Goal: Information Seeking & Learning: Find specific page/section

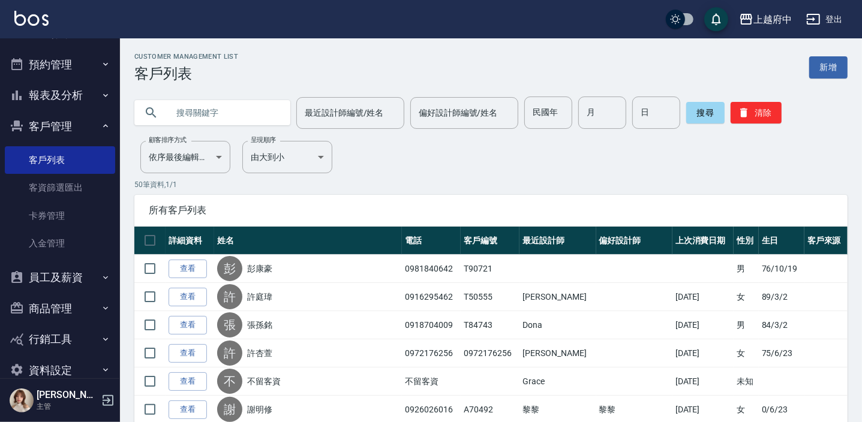
scroll to position [47, 0]
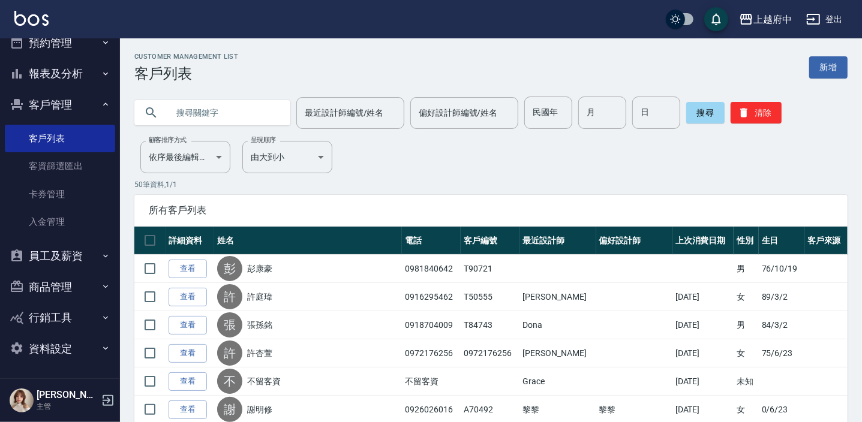
click at [77, 68] on button "報表及分析" at bounding box center [60, 73] width 110 height 31
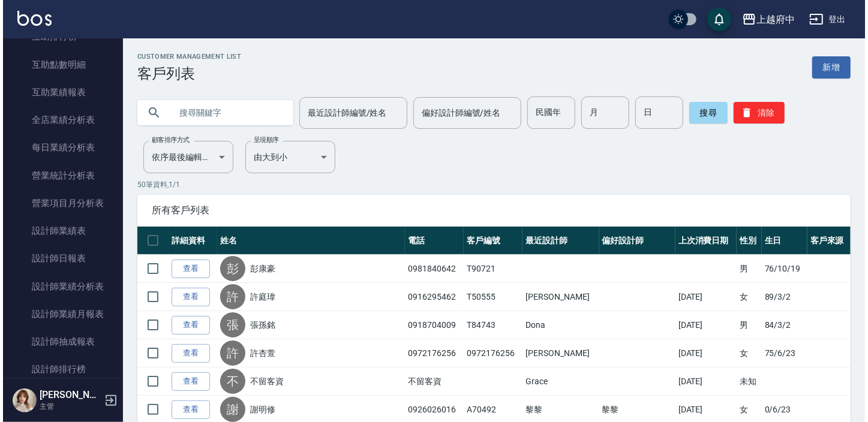
scroll to position [319, 0]
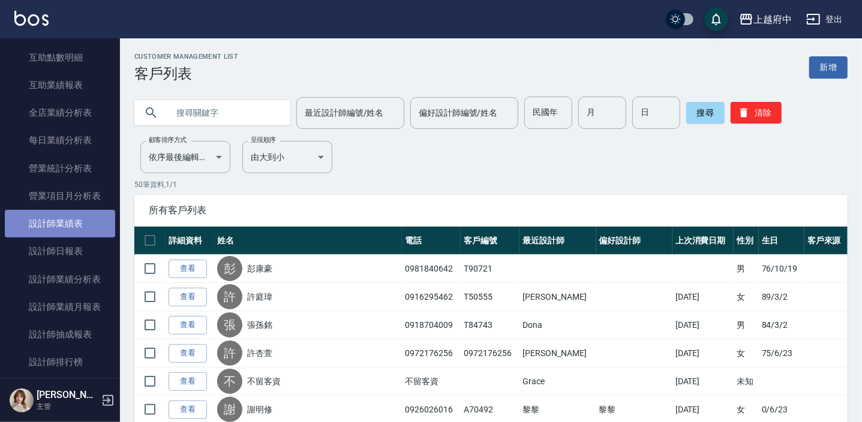
click at [61, 225] on link "設計師業績表" at bounding box center [60, 224] width 110 height 28
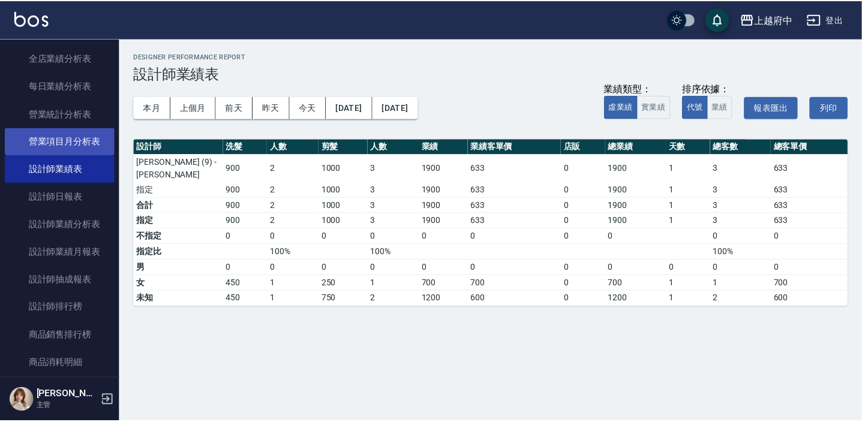
scroll to position [319, 0]
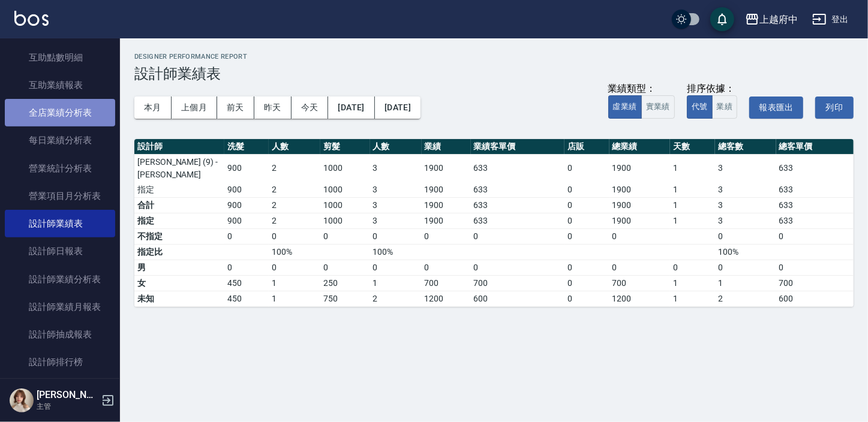
click at [79, 115] on link "全店業績分析表" at bounding box center [60, 113] width 110 height 28
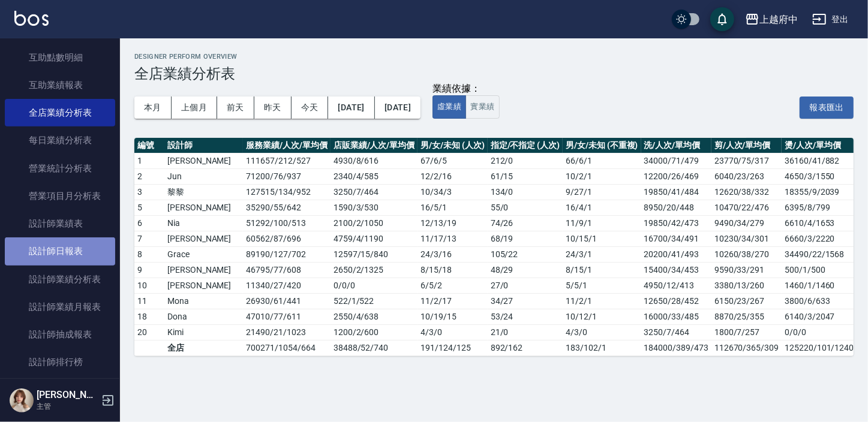
click at [74, 255] on link "設計師日報表" at bounding box center [60, 251] width 110 height 28
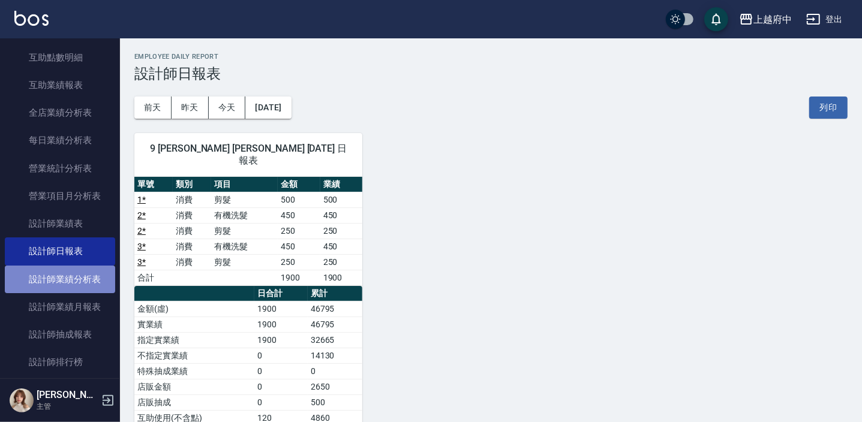
click at [65, 275] on link "設計師業績分析表" at bounding box center [60, 280] width 110 height 28
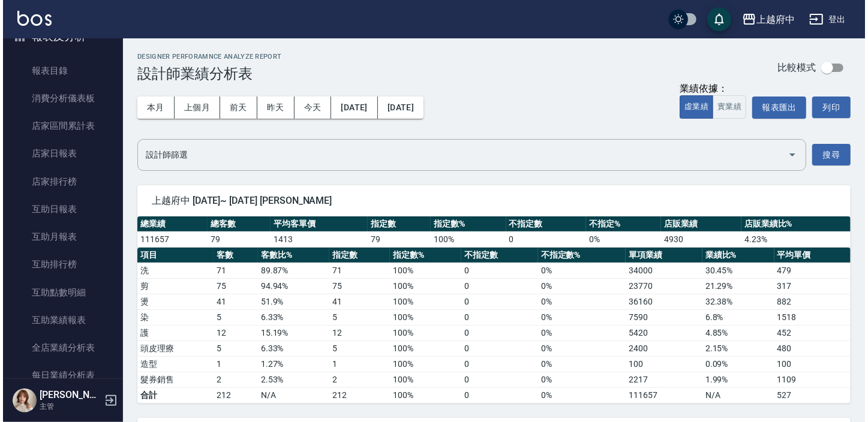
scroll to position [163, 0]
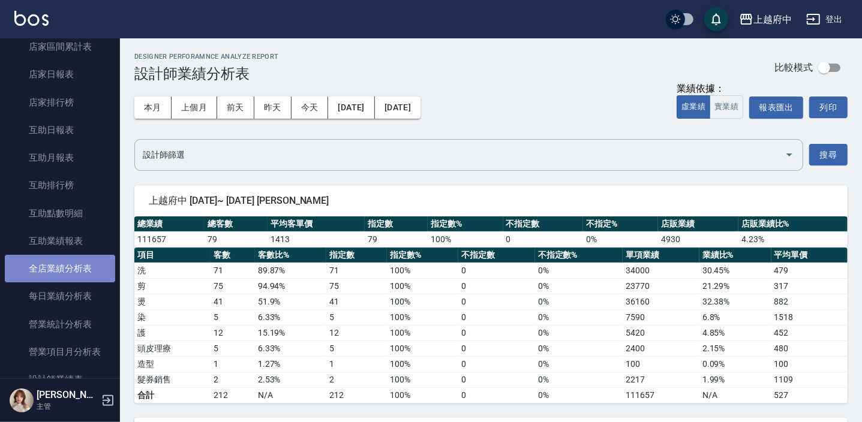
click at [65, 275] on link "全店業績分析表" at bounding box center [60, 269] width 110 height 28
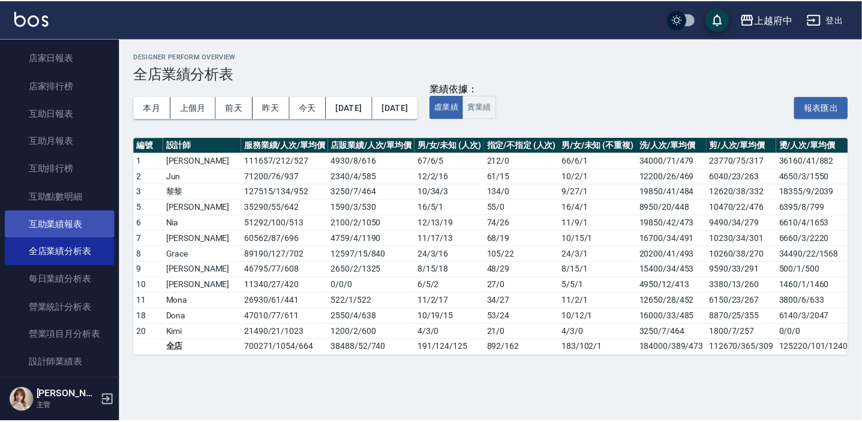
scroll to position [218, 0]
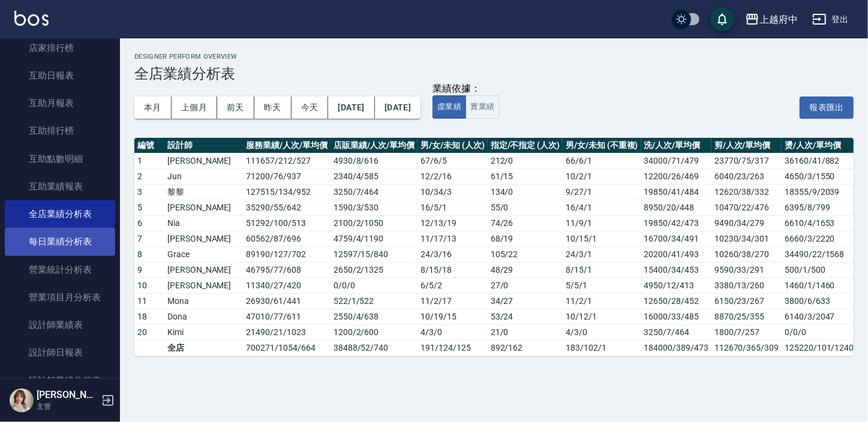
click at [74, 236] on link "每日業績分析表" at bounding box center [60, 242] width 110 height 28
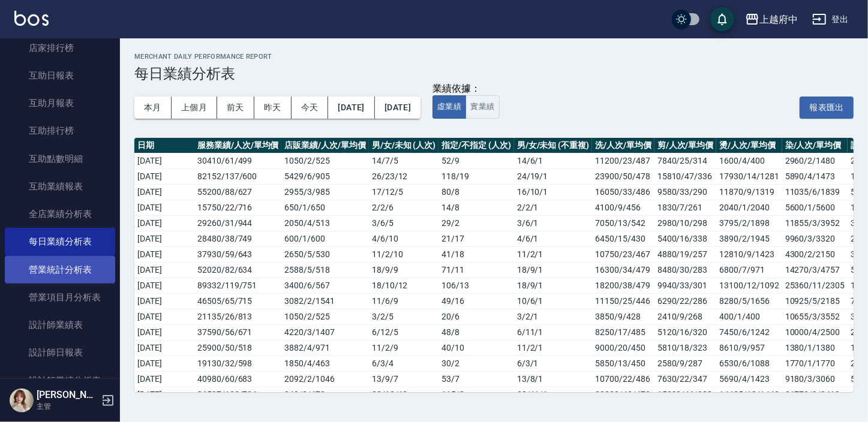
click at [63, 272] on link "營業統計分析表" at bounding box center [60, 270] width 110 height 28
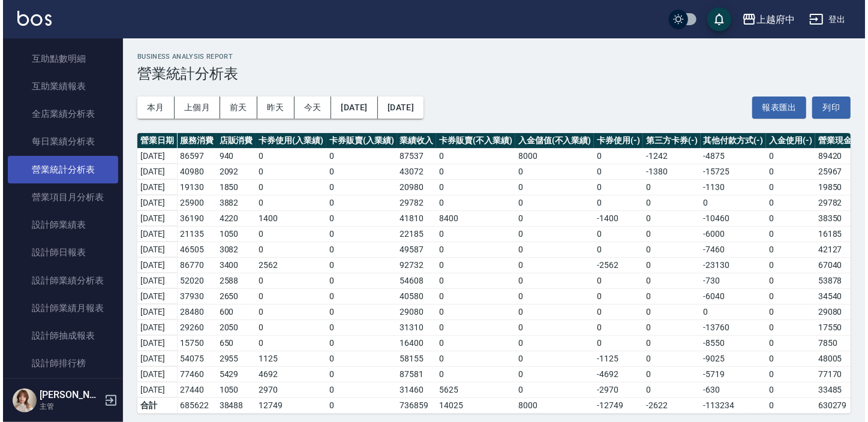
scroll to position [327, 0]
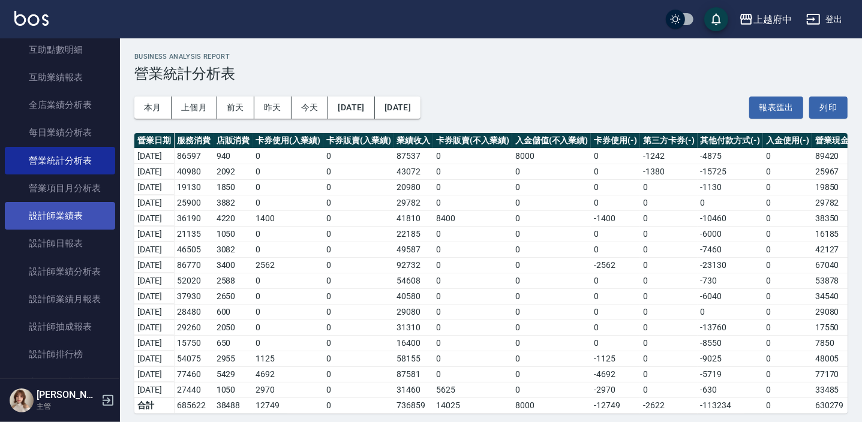
click at [84, 220] on link "設計師業績表" at bounding box center [60, 216] width 110 height 28
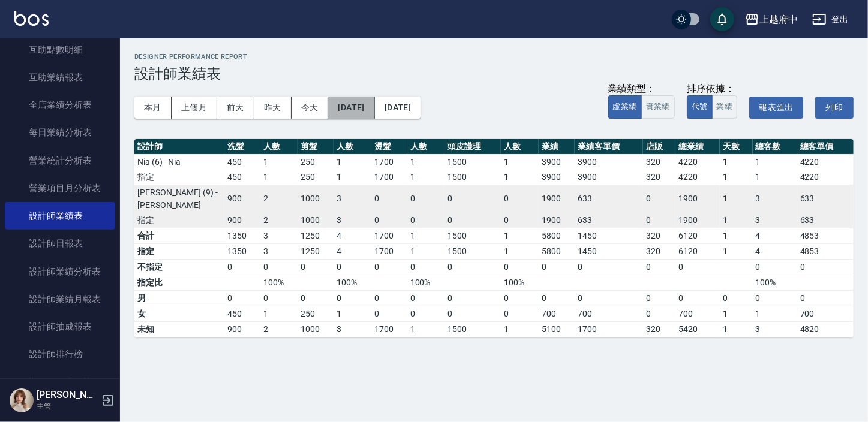
click at [365, 106] on button "[DATE]" at bounding box center [351, 108] width 46 height 22
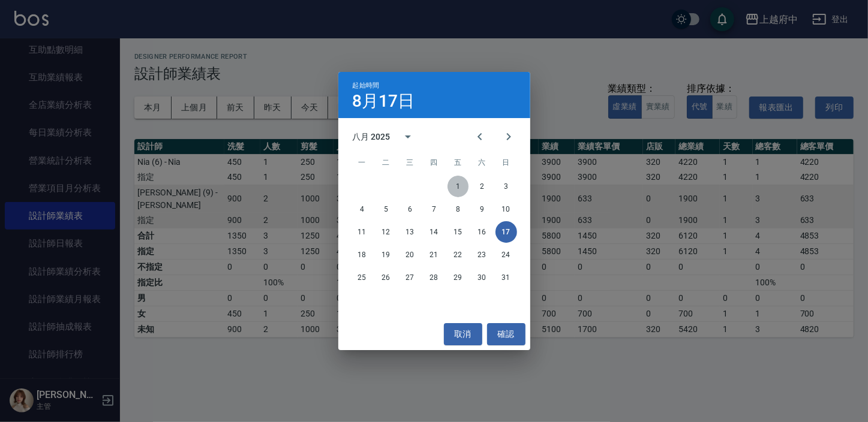
click at [456, 185] on button "1" at bounding box center [458, 187] width 22 height 22
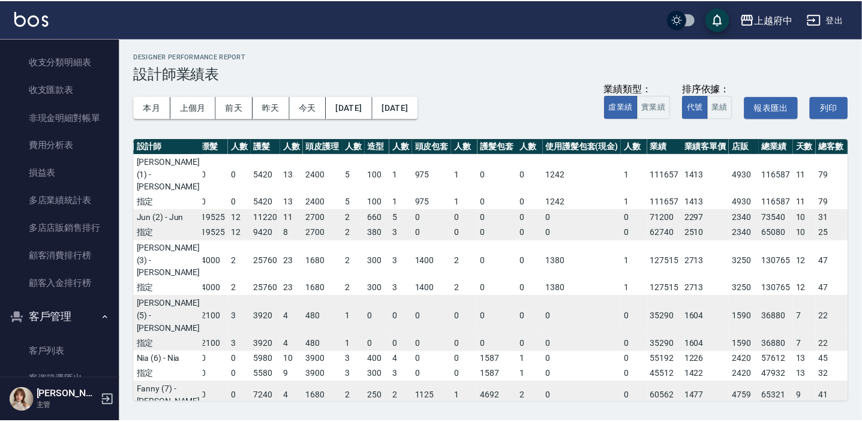
scroll to position [1145, 0]
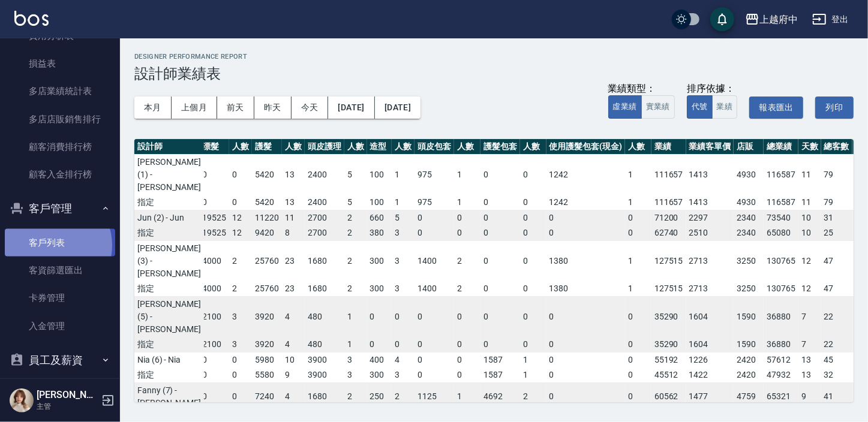
click at [54, 246] on link "客戶列表" at bounding box center [60, 243] width 110 height 28
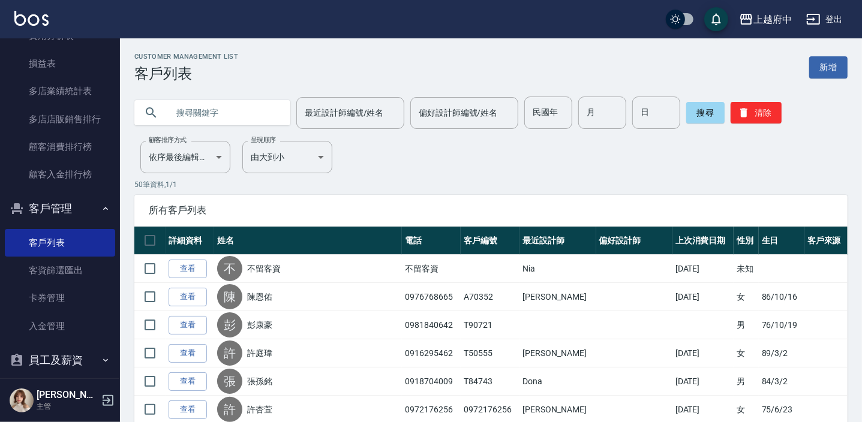
click at [203, 109] on input "text" at bounding box center [224, 113] width 113 height 32
type input "0919948611"
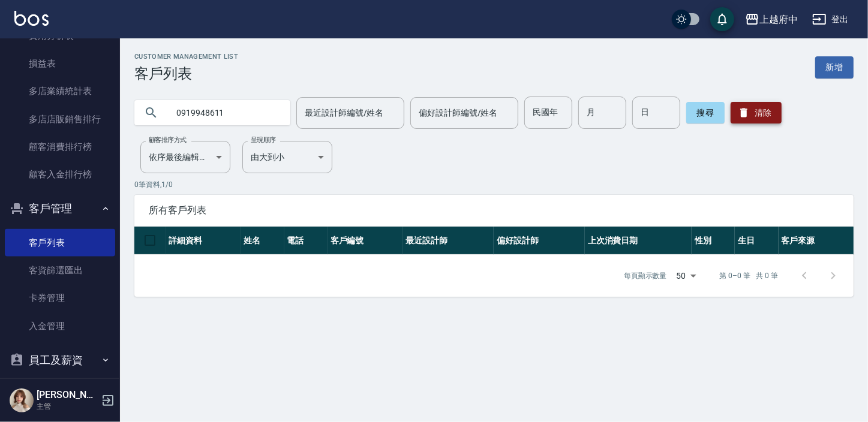
click at [745, 118] on icon "button" at bounding box center [744, 113] width 12 height 12
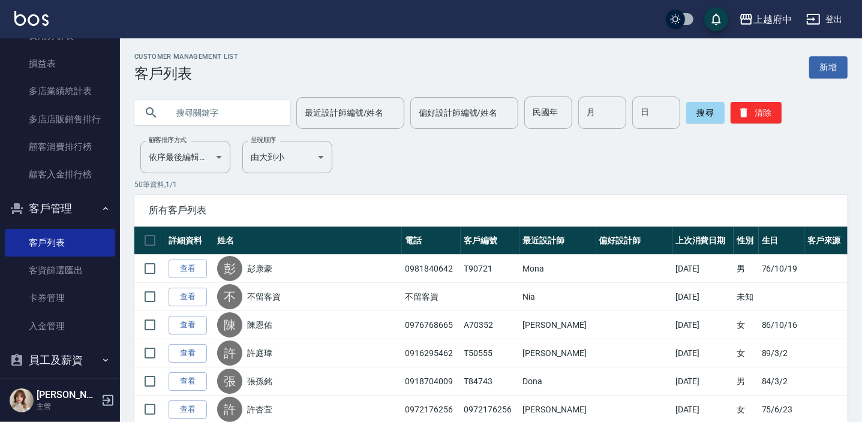
click at [192, 106] on input "text" at bounding box center [224, 113] width 113 height 32
type input "0952866543"
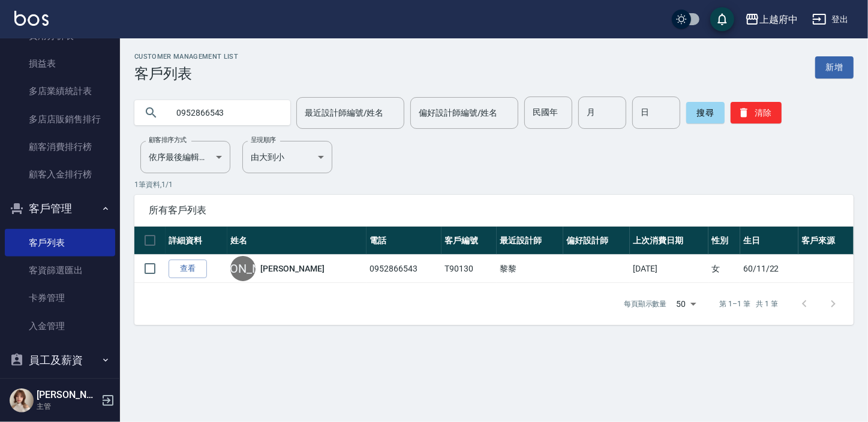
drag, startPoint x: 201, startPoint y: 267, endPoint x: 191, endPoint y: 299, distance: 33.4
click at [201, 266] on link "查看" at bounding box center [188, 269] width 38 height 19
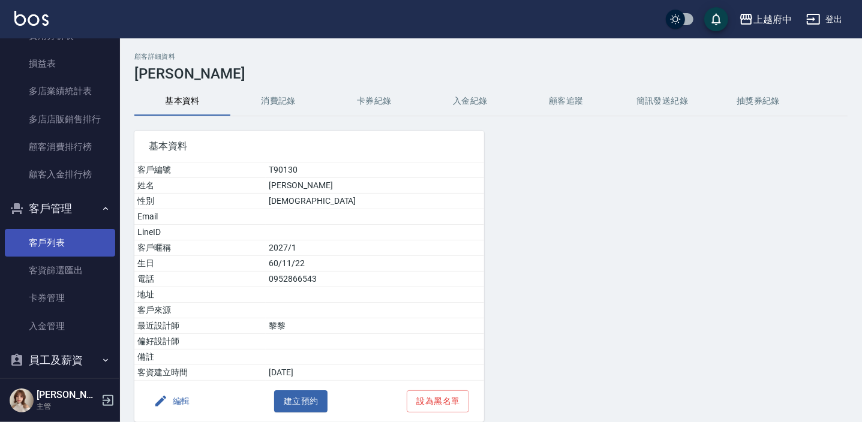
drag, startPoint x: 44, startPoint y: 238, endPoint x: 41, endPoint y: 246, distance: 8.2
click at [44, 238] on link "客戶列表" at bounding box center [60, 243] width 110 height 28
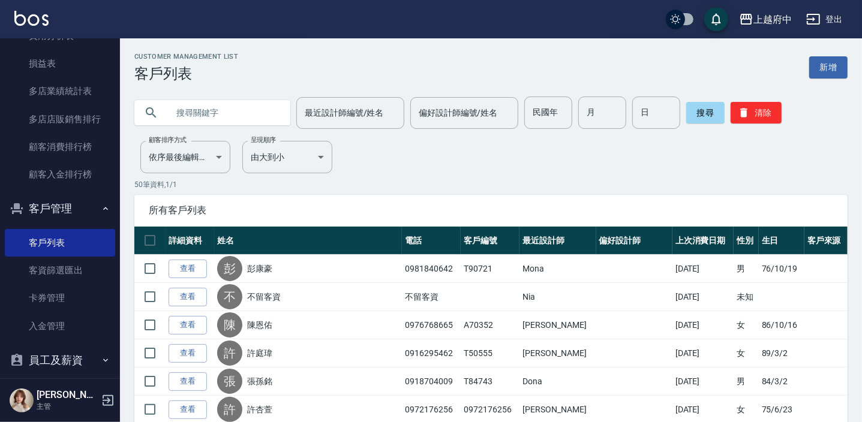
click at [210, 111] on input "text" at bounding box center [224, 113] width 113 height 32
type input "0981960016"
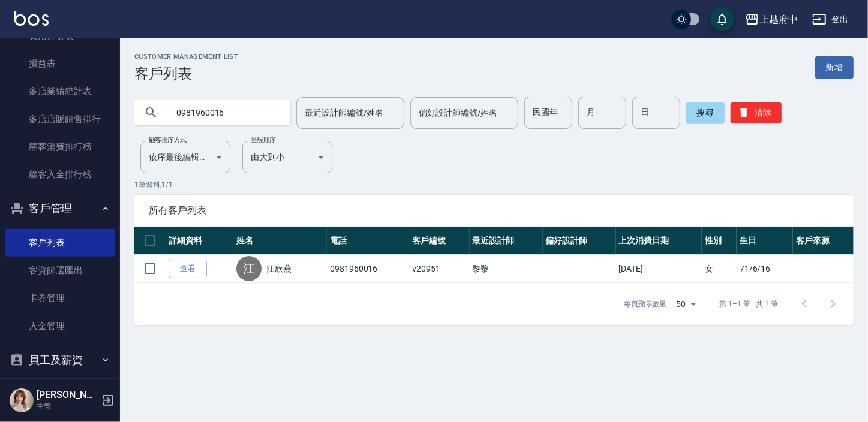
drag, startPoint x: 192, startPoint y: 269, endPoint x: 194, endPoint y: 260, distance: 9.2
click at [192, 269] on link "查看" at bounding box center [188, 269] width 38 height 19
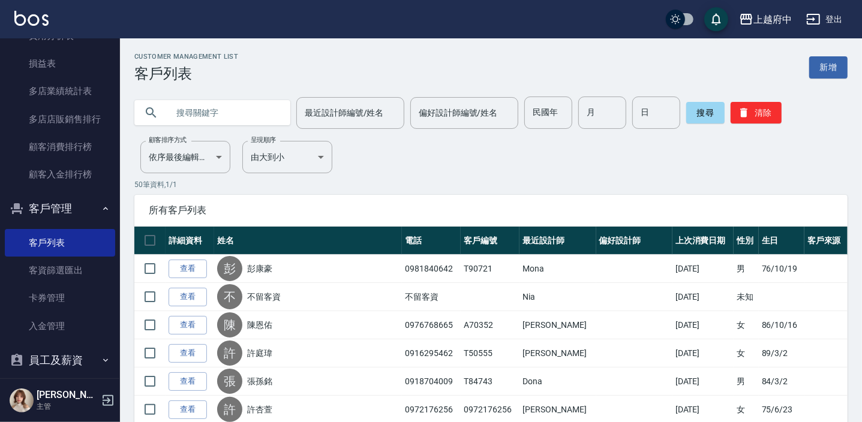
click at [273, 97] on input "text" at bounding box center [224, 113] width 113 height 32
type input "[PERSON_NAME]"
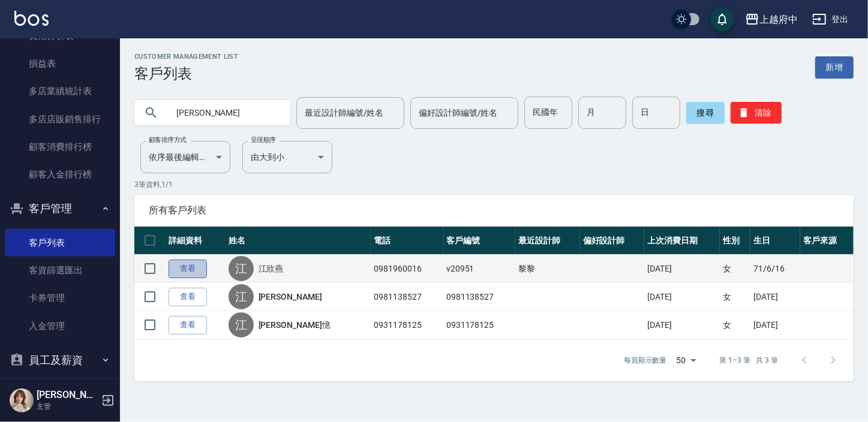
click at [188, 263] on link "查看" at bounding box center [188, 269] width 38 height 19
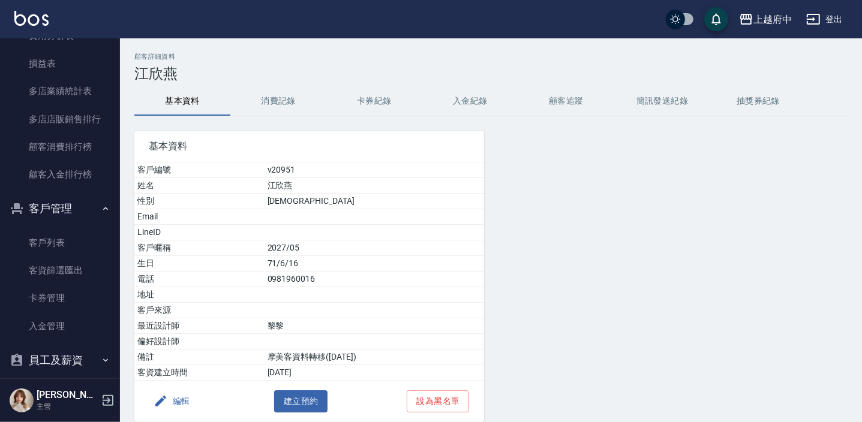
click at [269, 103] on button "消費記錄" at bounding box center [278, 101] width 96 height 29
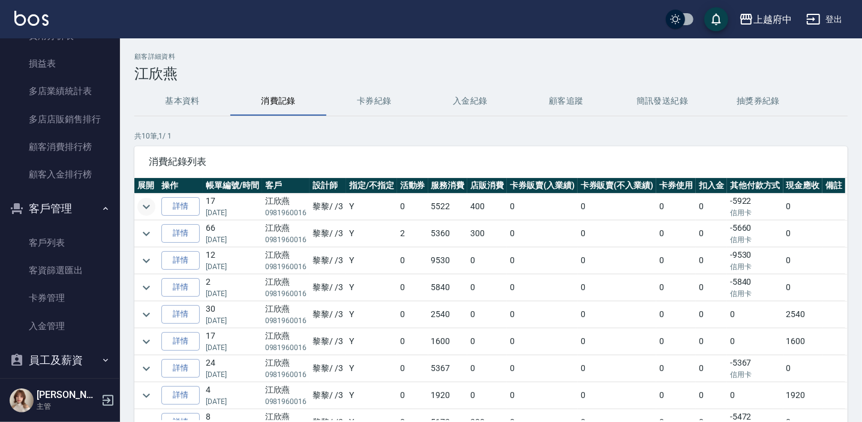
click at [147, 206] on icon "expand row" at bounding box center [146, 206] width 7 height 4
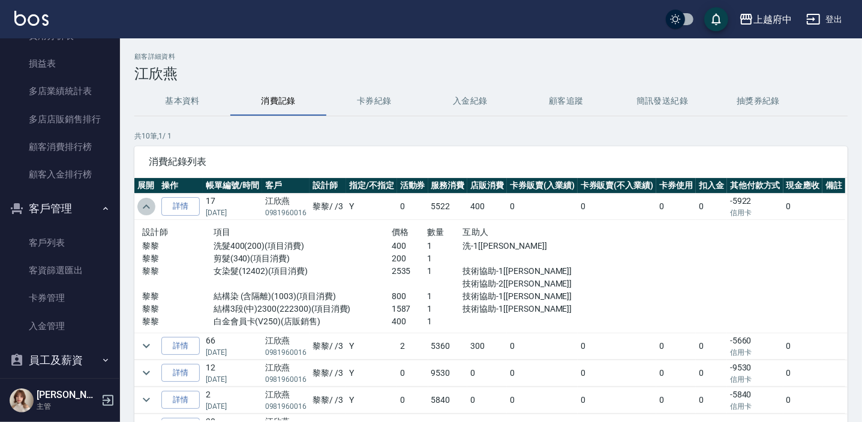
click at [143, 206] on icon "expand row" at bounding box center [146, 207] width 14 height 14
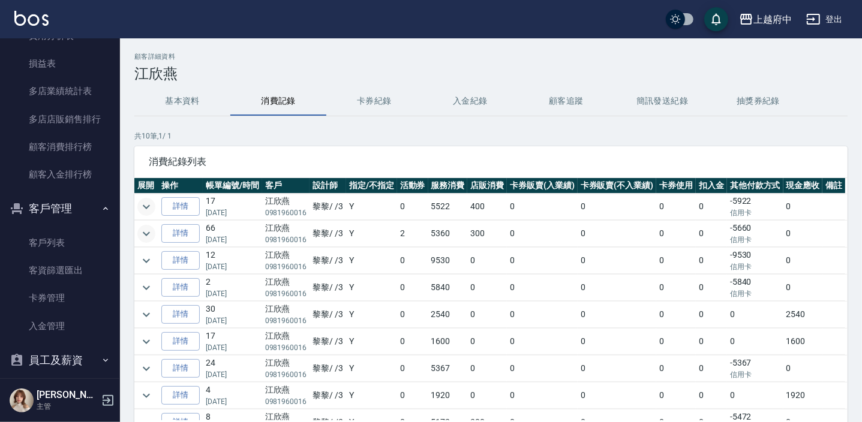
click at [152, 237] on icon "expand row" at bounding box center [146, 234] width 14 height 14
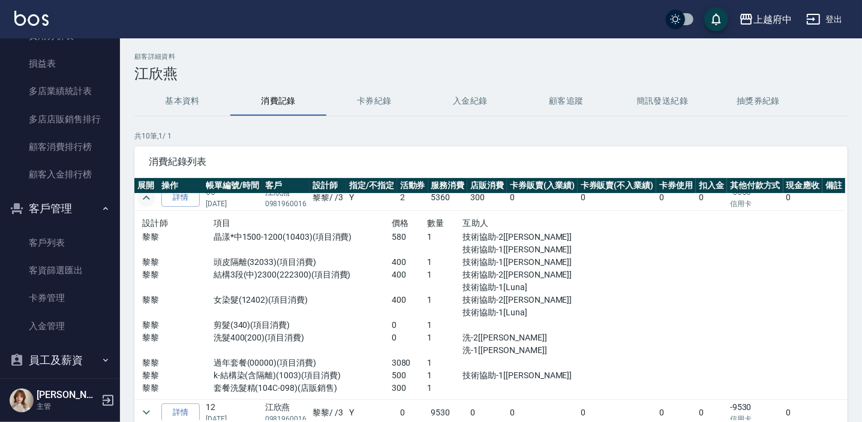
scroll to position [54, 0]
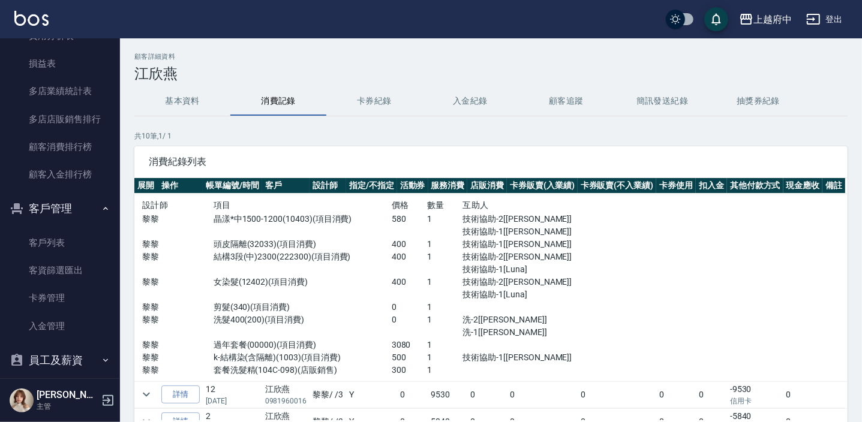
click at [286, 98] on button "消費記錄" at bounding box center [278, 101] width 96 height 29
click at [183, 98] on button "基本資料" at bounding box center [182, 101] width 96 height 29
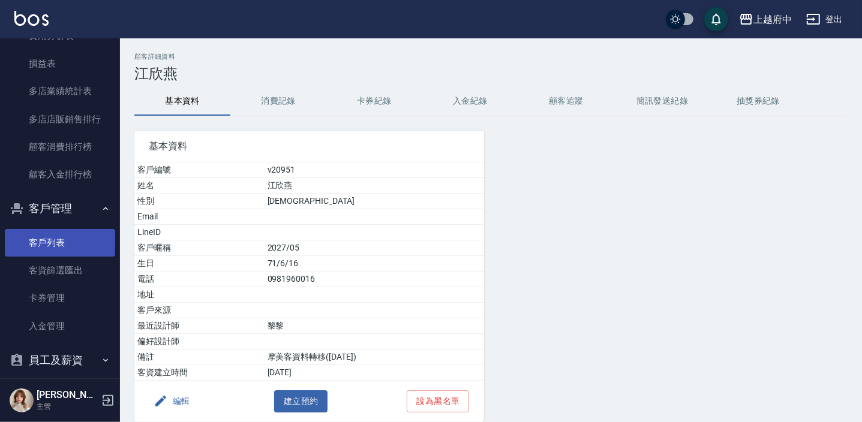
click at [33, 237] on link "客戶列表" at bounding box center [60, 243] width 110 height 28
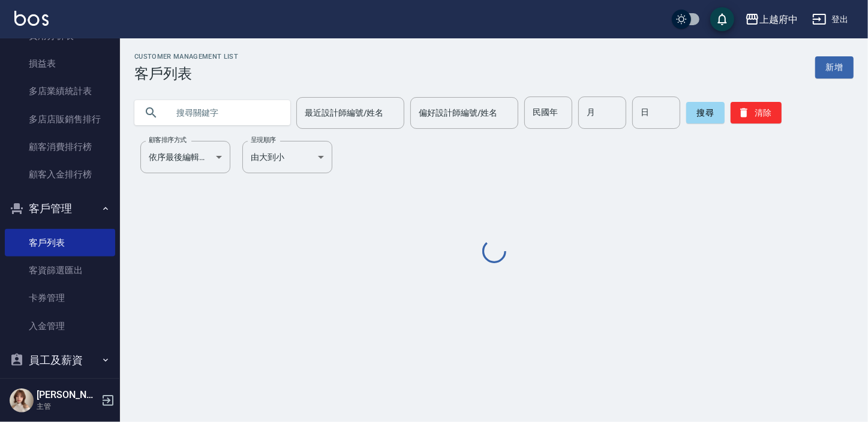
click at [204, 116] on input "text" at bounding box center [224, 113] width 113 height 32
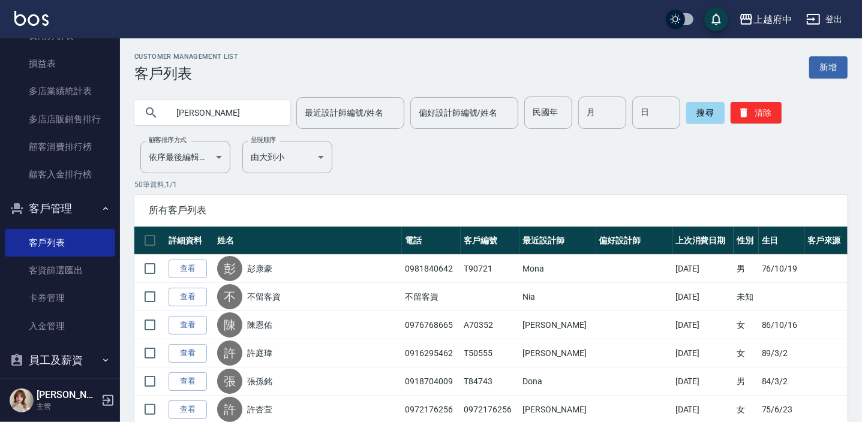
type input "[PERSON_NAME]"
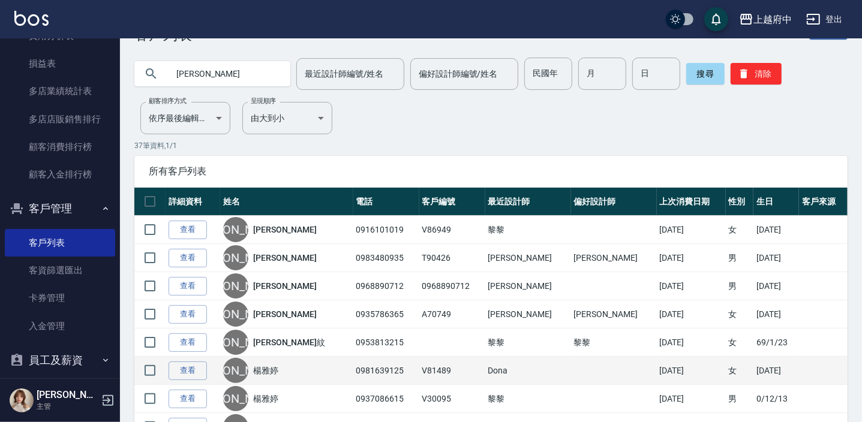
scroll to position [54, 0]
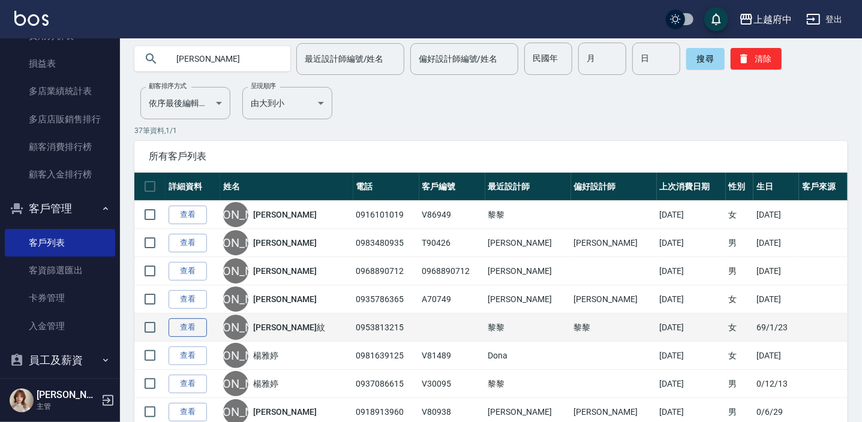
click at [176, 324] on link "查看" at bounding box center [188, 327] width 38 height 19
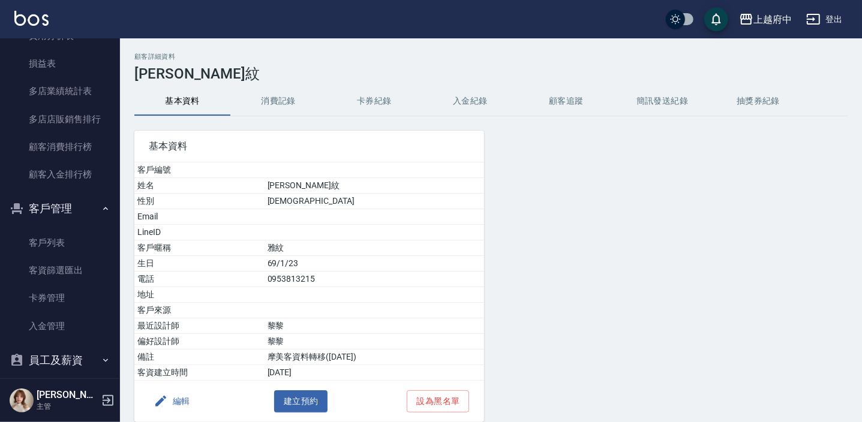
click at [297, 95] on button "消費記錄" at bounding box center [278, 101] width 96 height 29
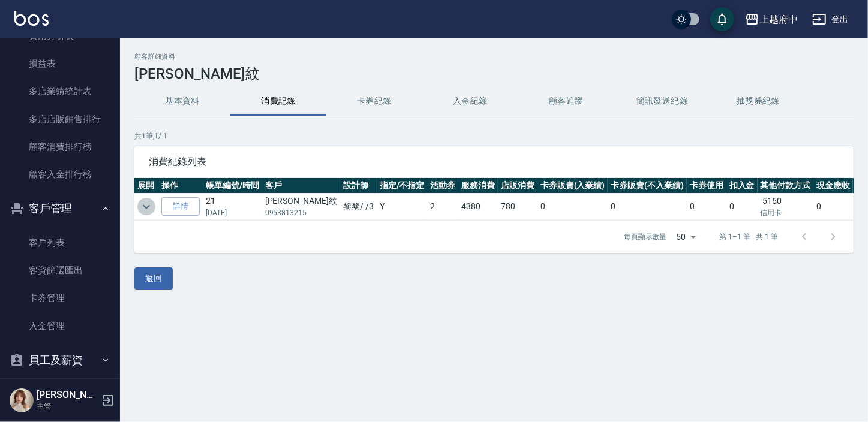
click at [142, 210] on icon "expand row" at bounding box center [146, 207] width 14 height 14
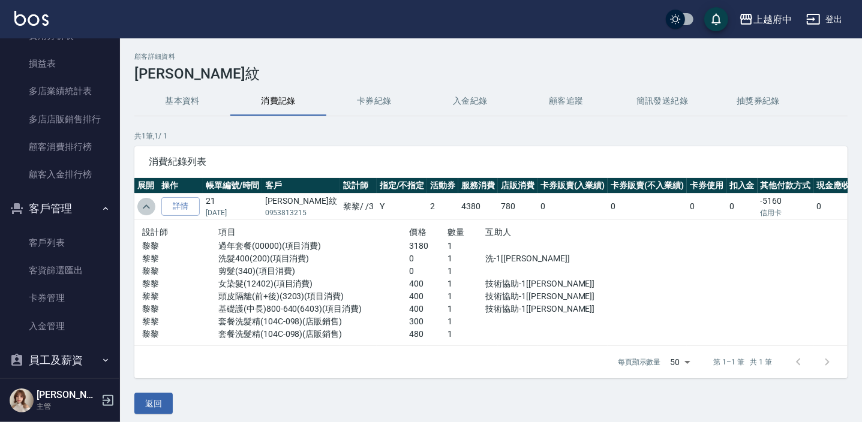
click at [143, 206] on icon "expand row" at bounding box center [146, 207] width 14 height 14
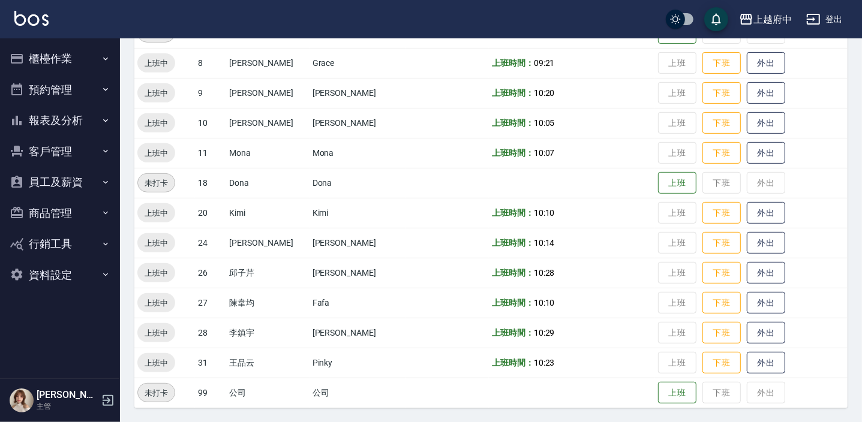
scroll to position [326, 0]
click at [747, 329] on button "外出" at bounding box center [766, 333] width 38 height 21
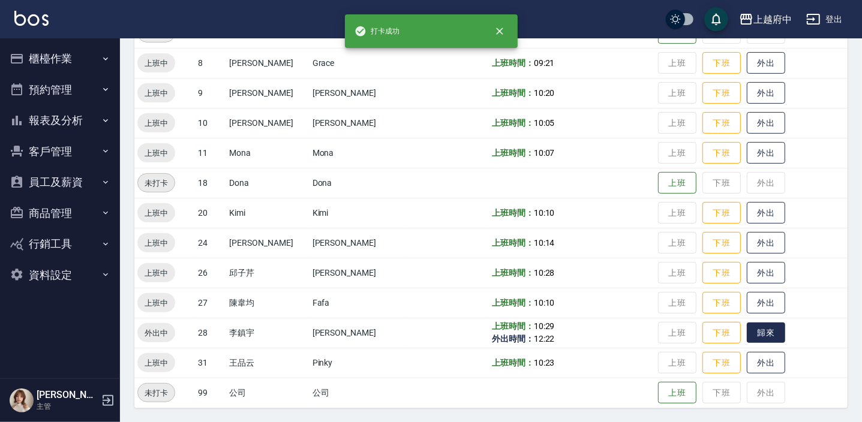
click at [747, 329] on button "歸來" at bounding box center [766, 333] width 38 height 21
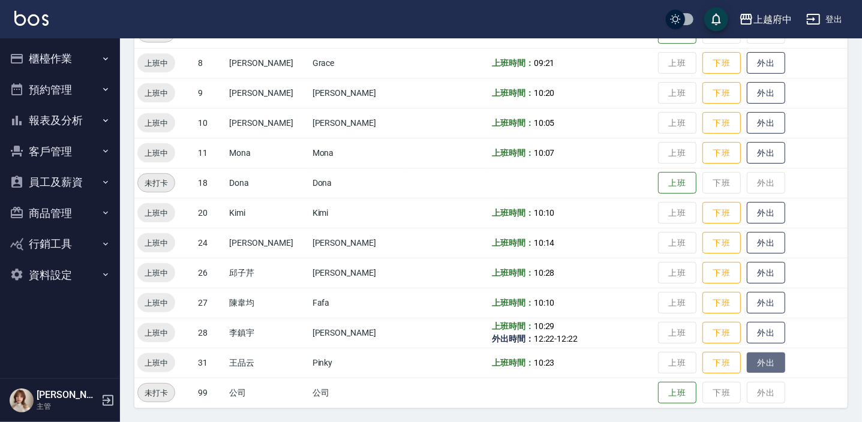
click at [747, 362] on button "外出" at bounding box center [766, 363] width 38 height 21
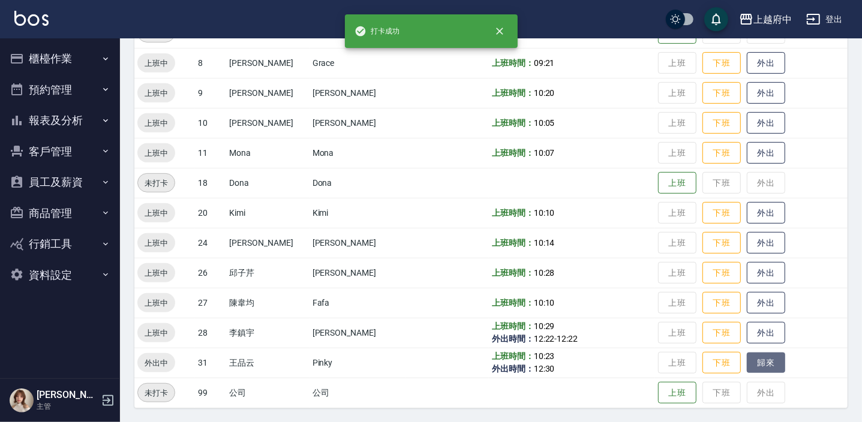
click at [747, 362] on button "歸來" at bounding box center [766, 363] width 38 height 21
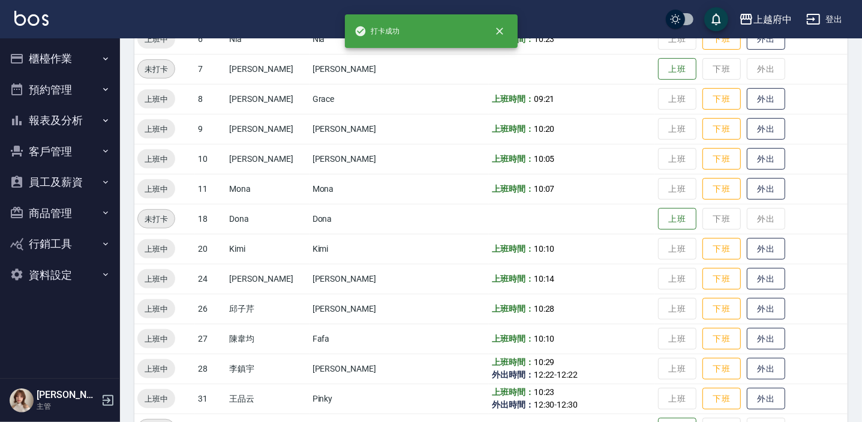
scroll to position [271, 0]
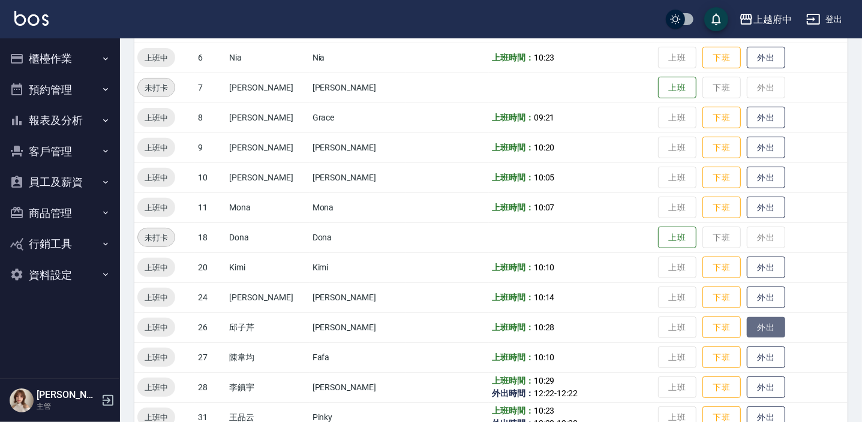
click at [747, 324] on button "外出" at bounding box center [766, 327] width 38 height 21
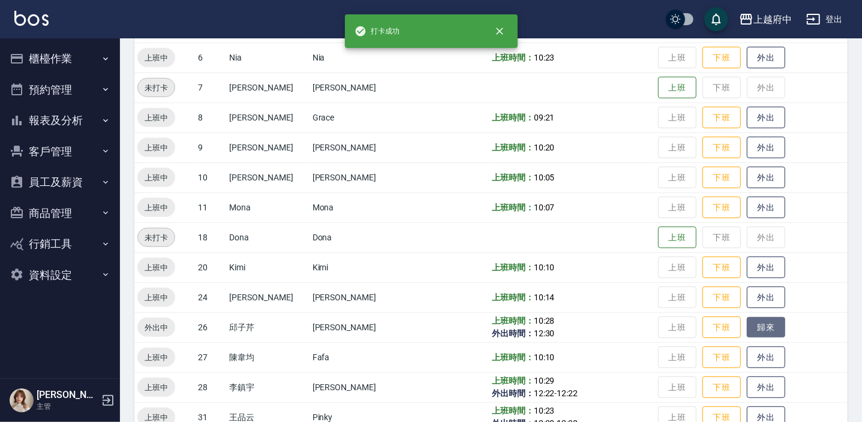
click at [747, 324] on button "歸來" at bounding box center [766, 327] width 38 height 21
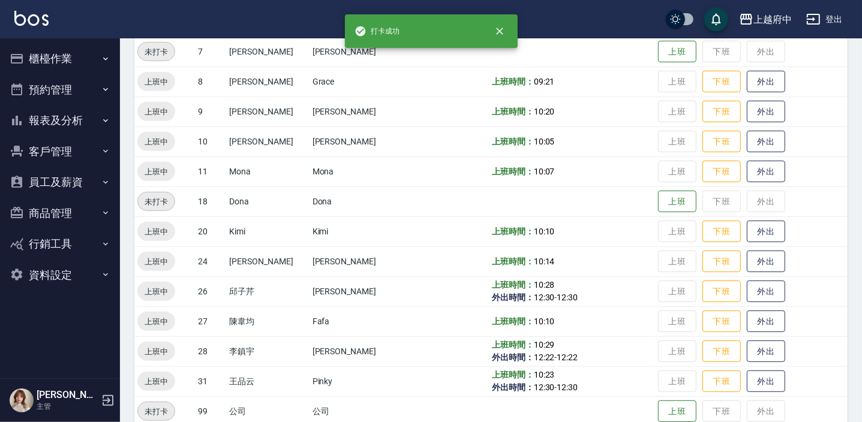
scroll to position [326, 0]
